Goal: Navigation & Orientation: Find specific page/section

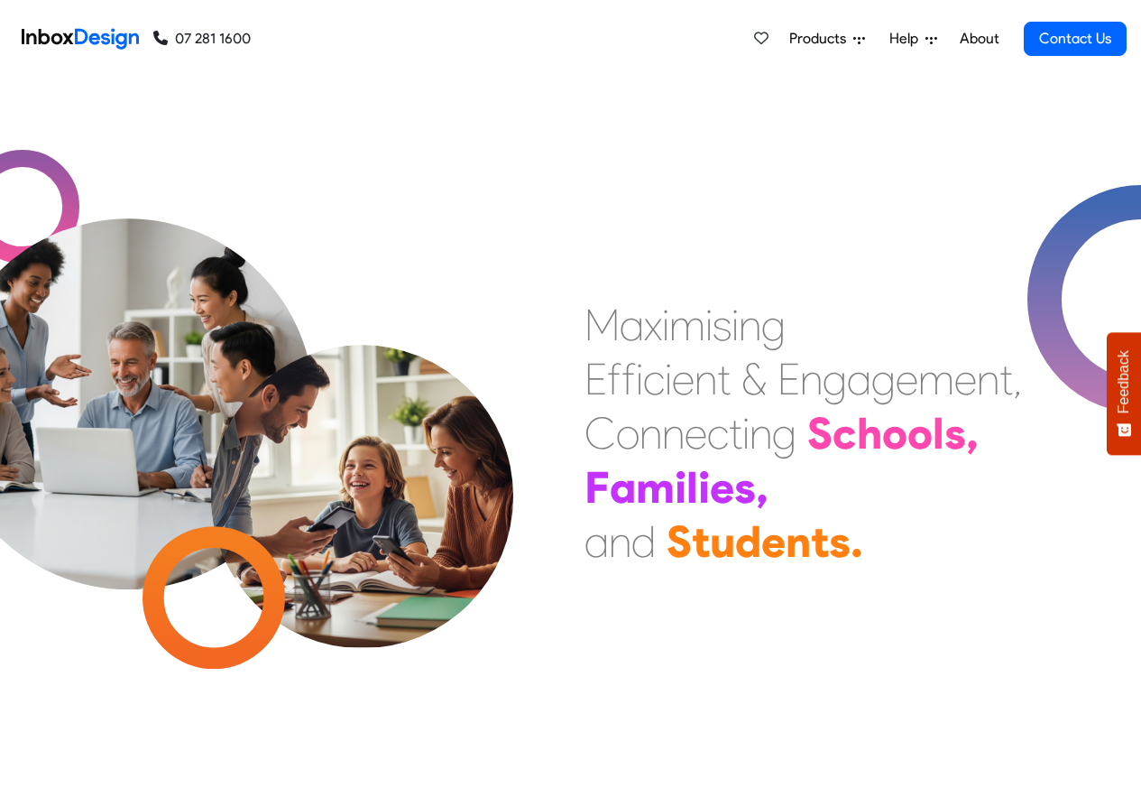
click at [979, 39] on link "About" at bounding box center [979, 39] width 50 height 36
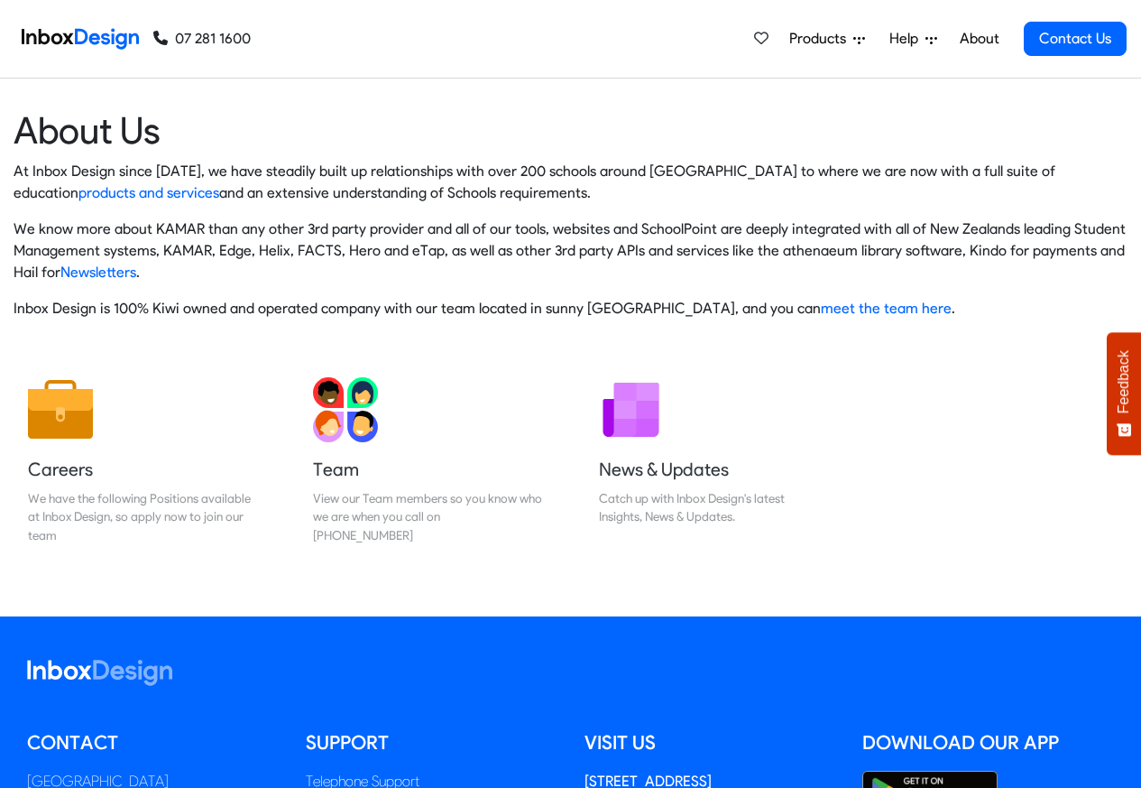
click at [84, 37] on img at bounding box center [80, 39] width 117 height 36
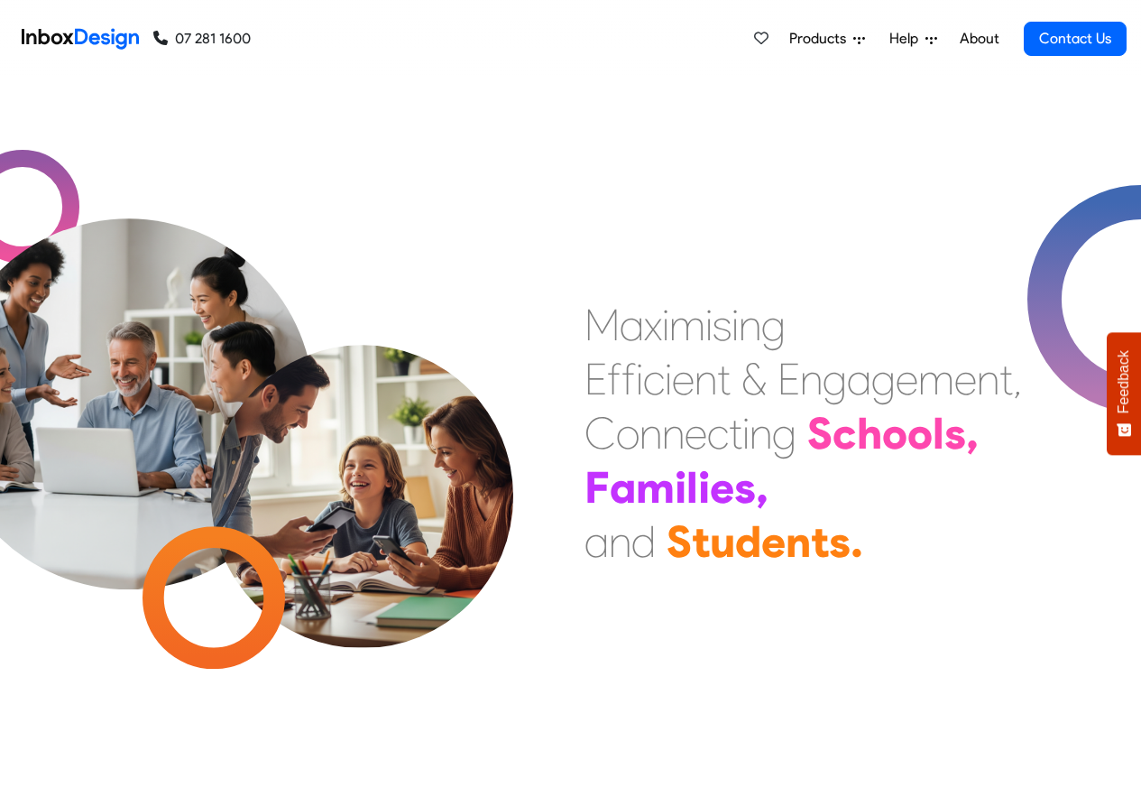
click at [697, 325] on div "m" at bounding box center [687, 325] width 36 height 54
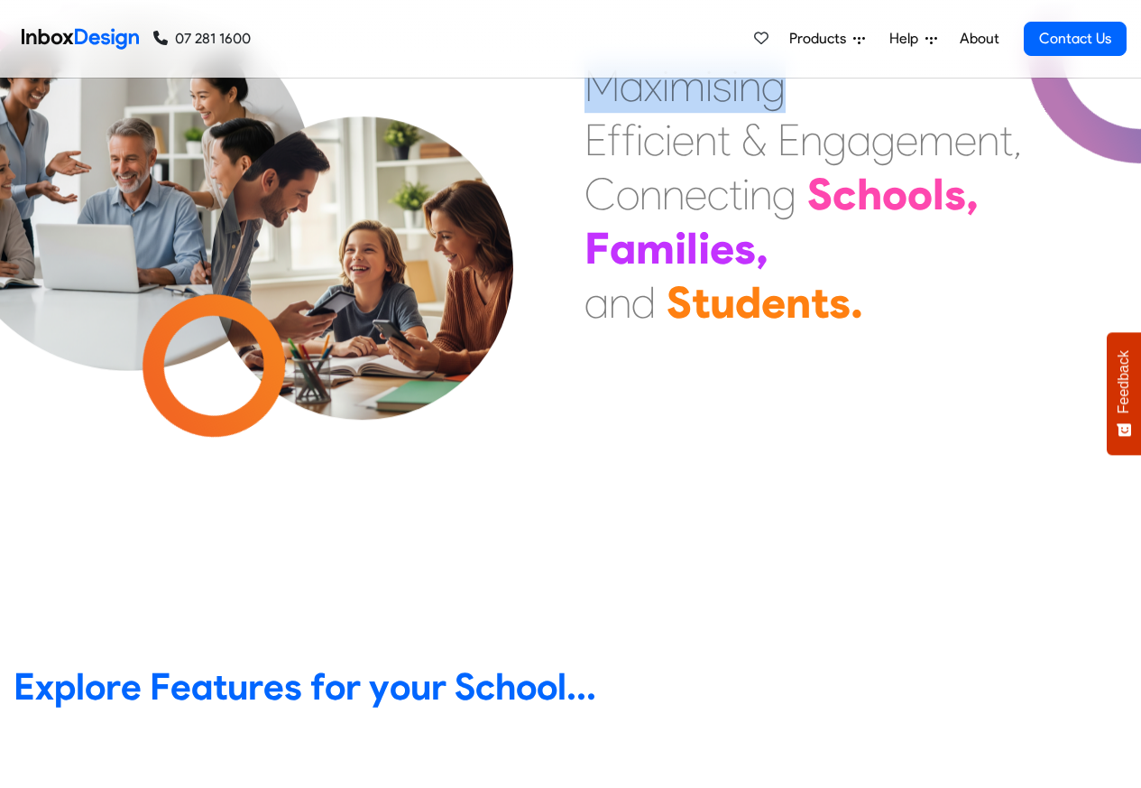
scroll to position [650, 0]
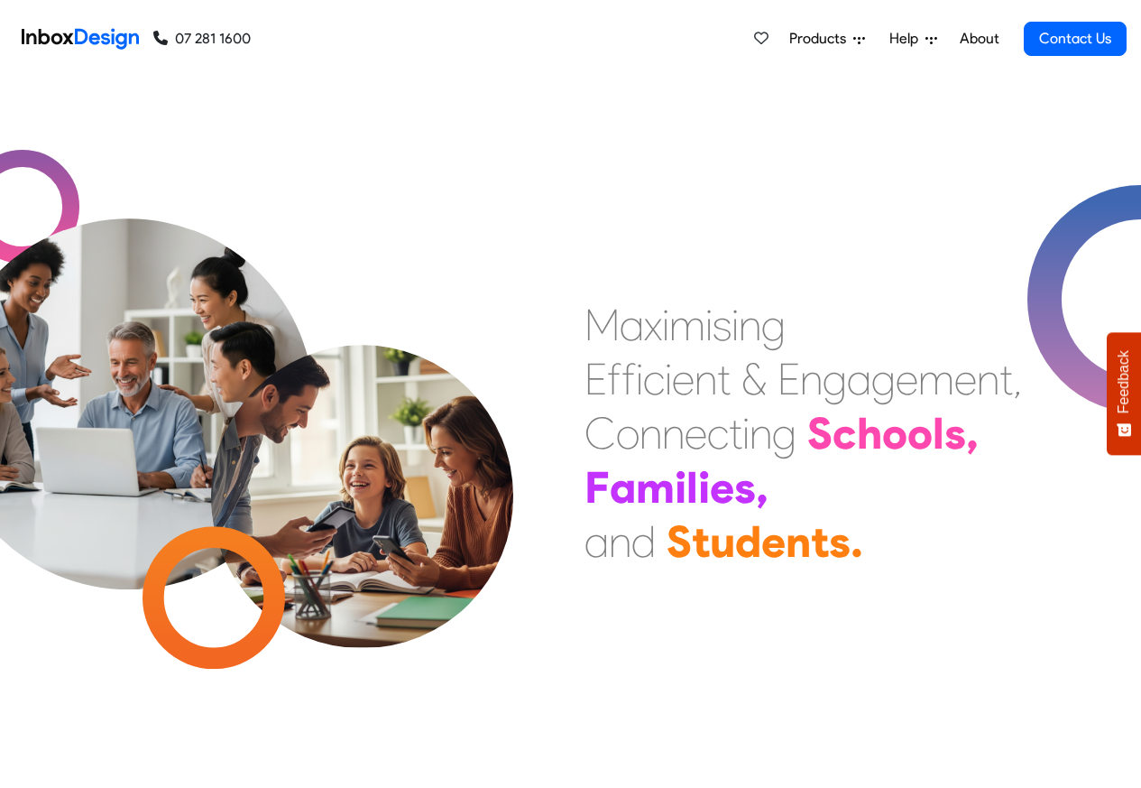
click at [821, 308] on div "M a x i m i s i n g E f f i c i e n t & E n g a g e m e n t , C o n n e c t i n…" at bounding box center [804, 433] width 438 height 271
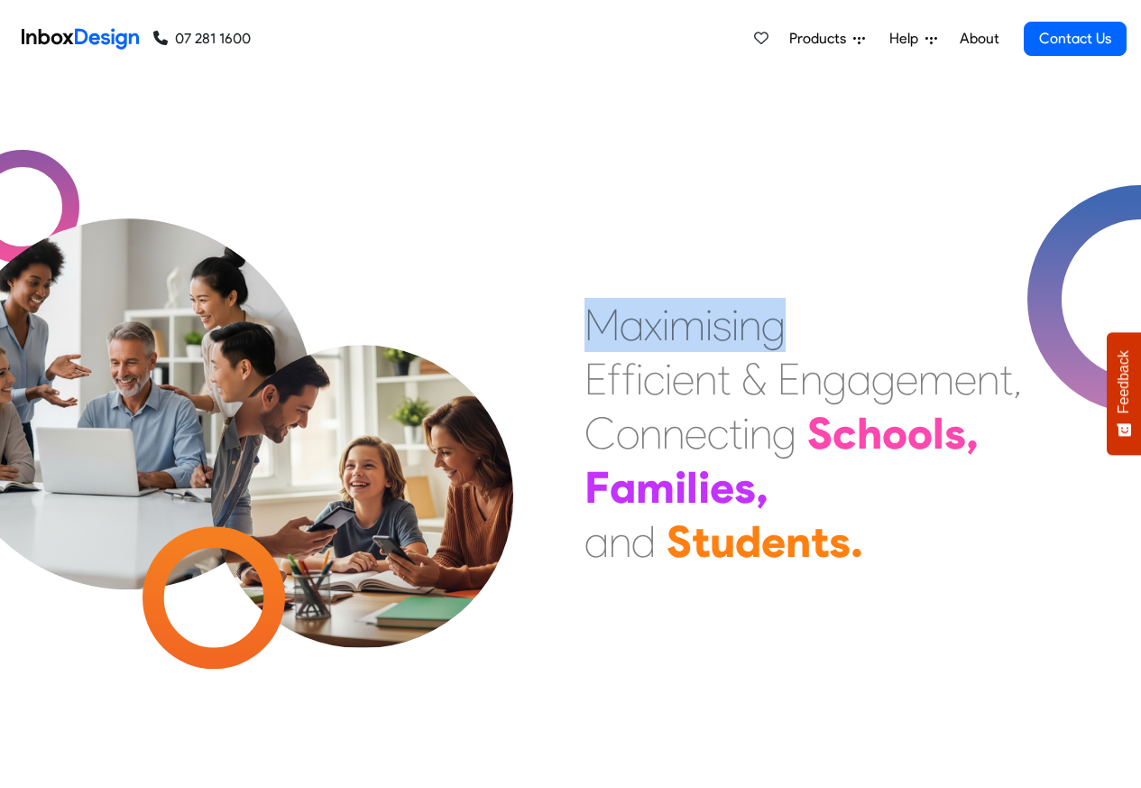
click at [979, 37] on link "About" at bounding box center [979, 39] width 50 height 36
